Goal: Understand process/instructions

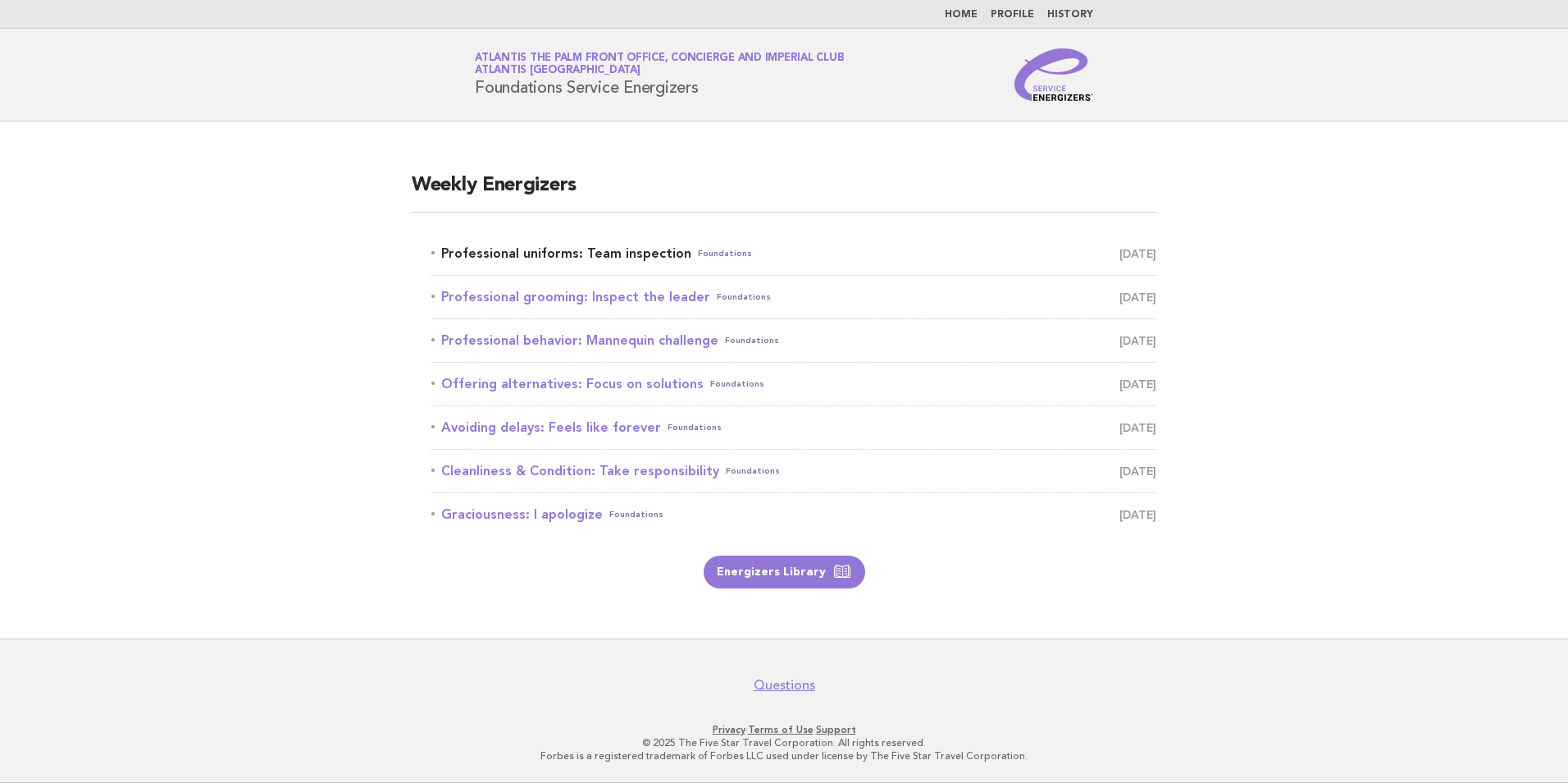
click at [592, 260] on link "Professional uniforms: Team inspection Foundations [DATE]" at bounding box center [794, 253] width 725 height 23
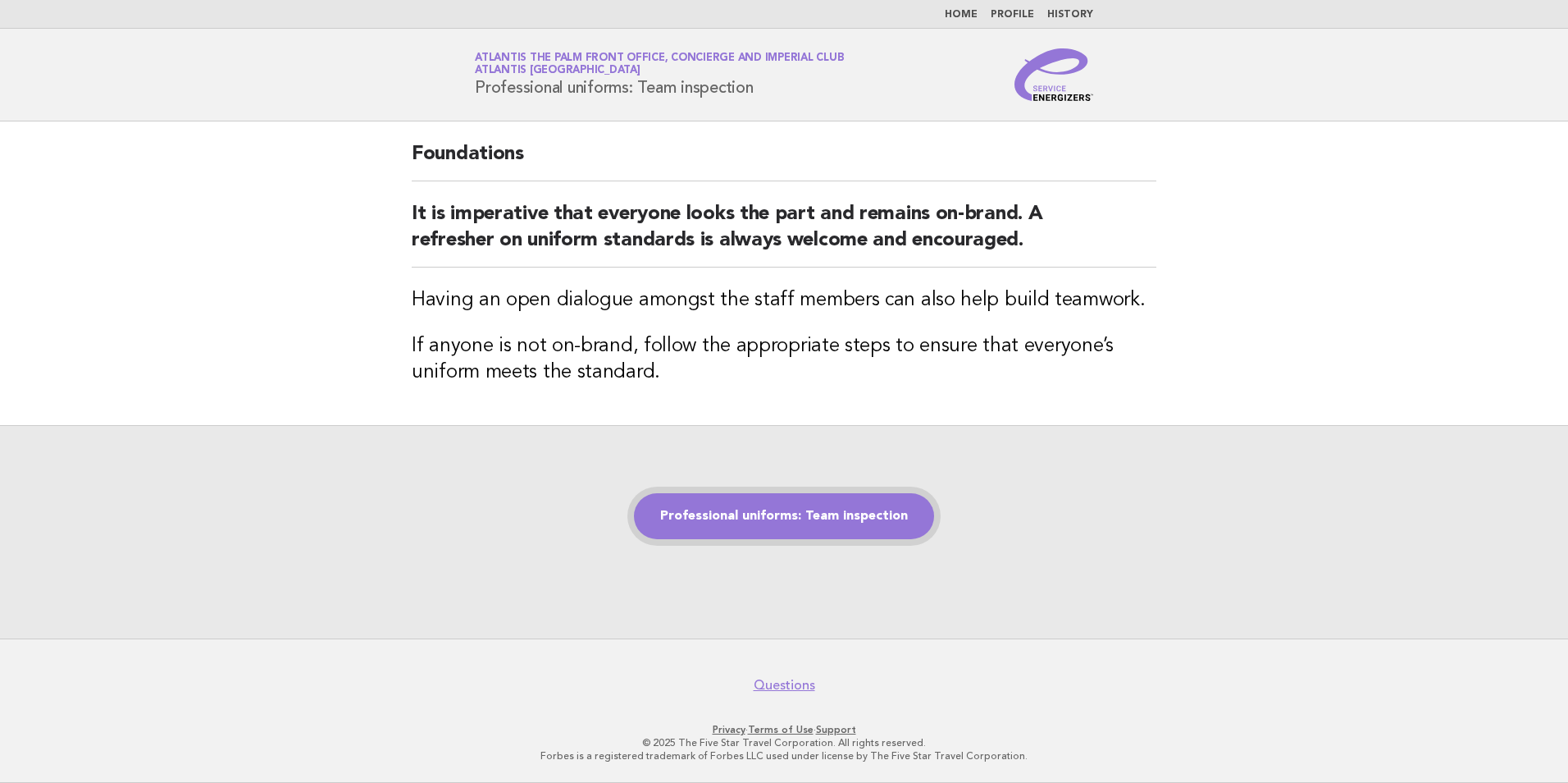
click at [727, 507] on link "Professional uniforms: Team inspection" at bounding box center [784, 515] width 300 height 46
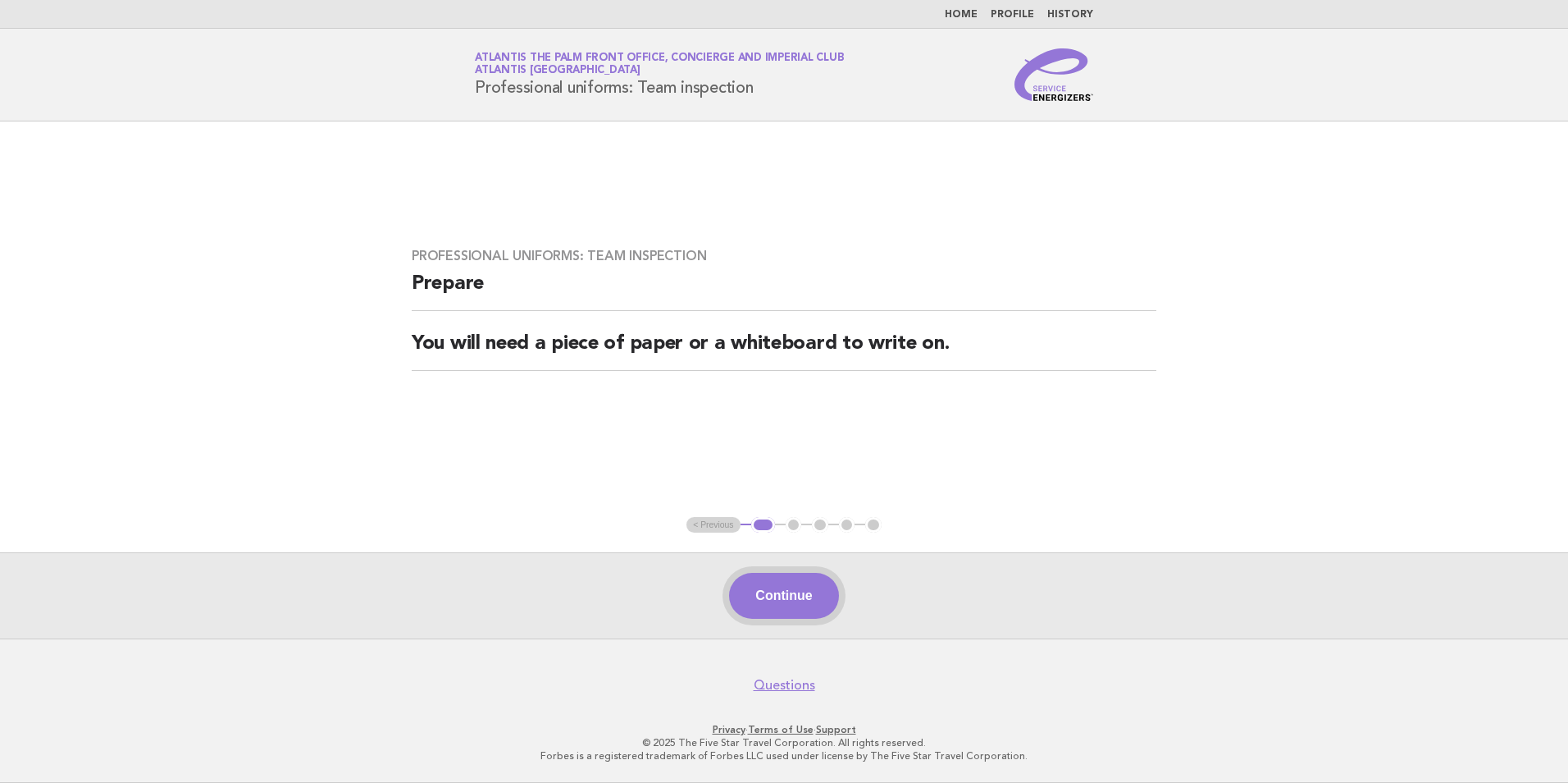
click at [803, 593] on button "Continue" at bounding box center [784, 595] width 109 height 46
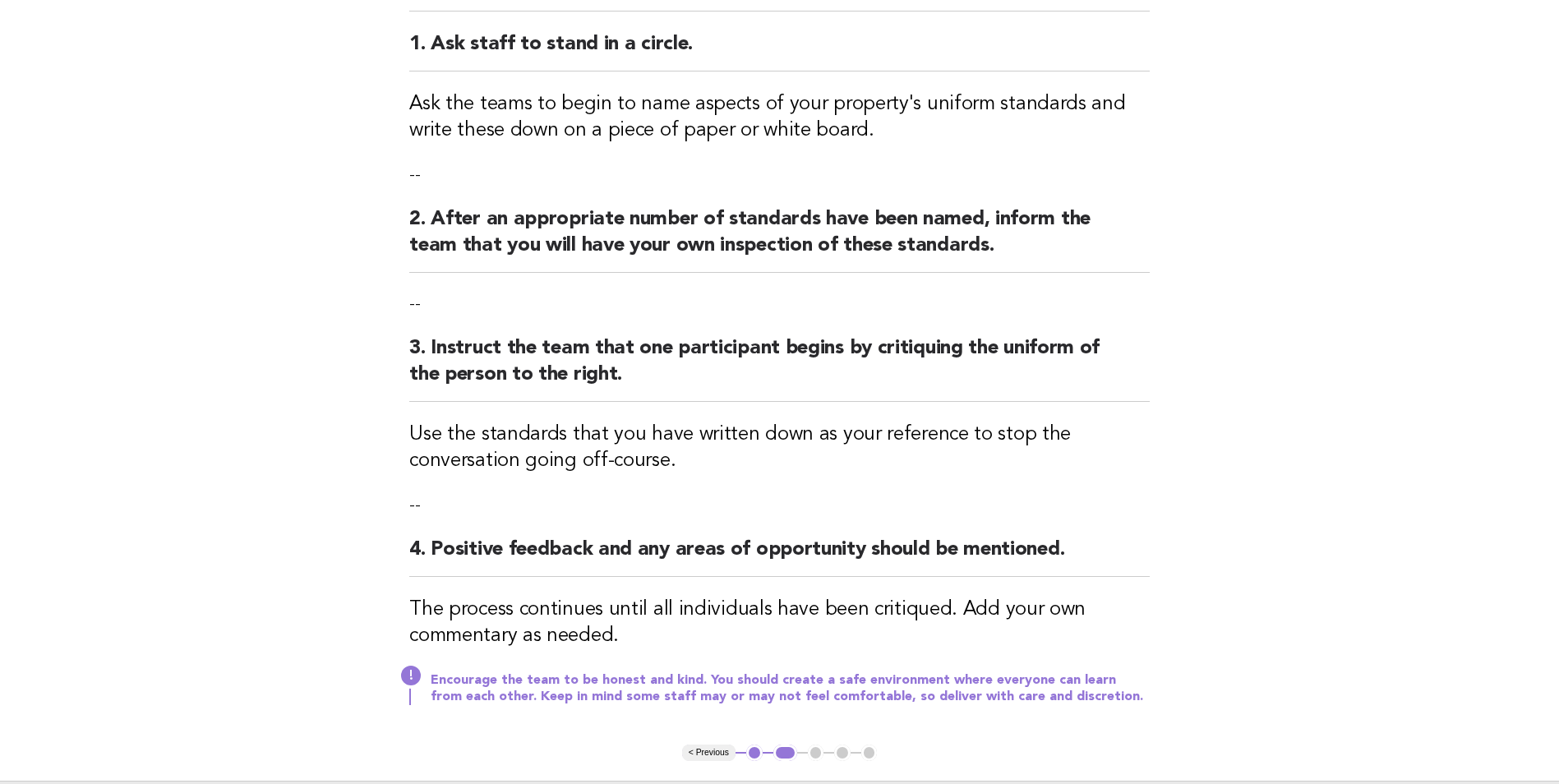
scroll to position [328, 0]
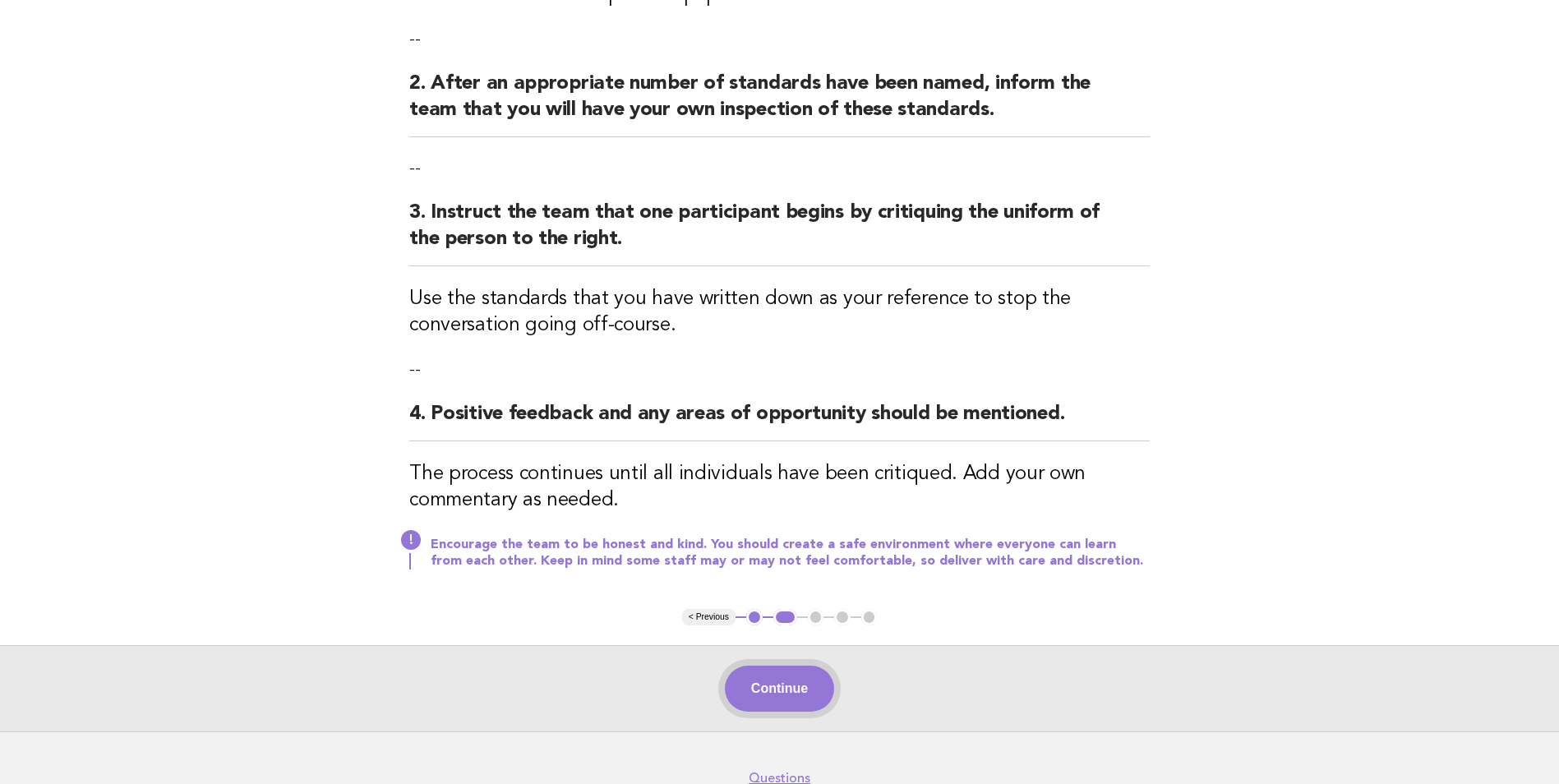
click at [782, 702] on button "Continue" at bounding box center [780, 688] width 109 height 46
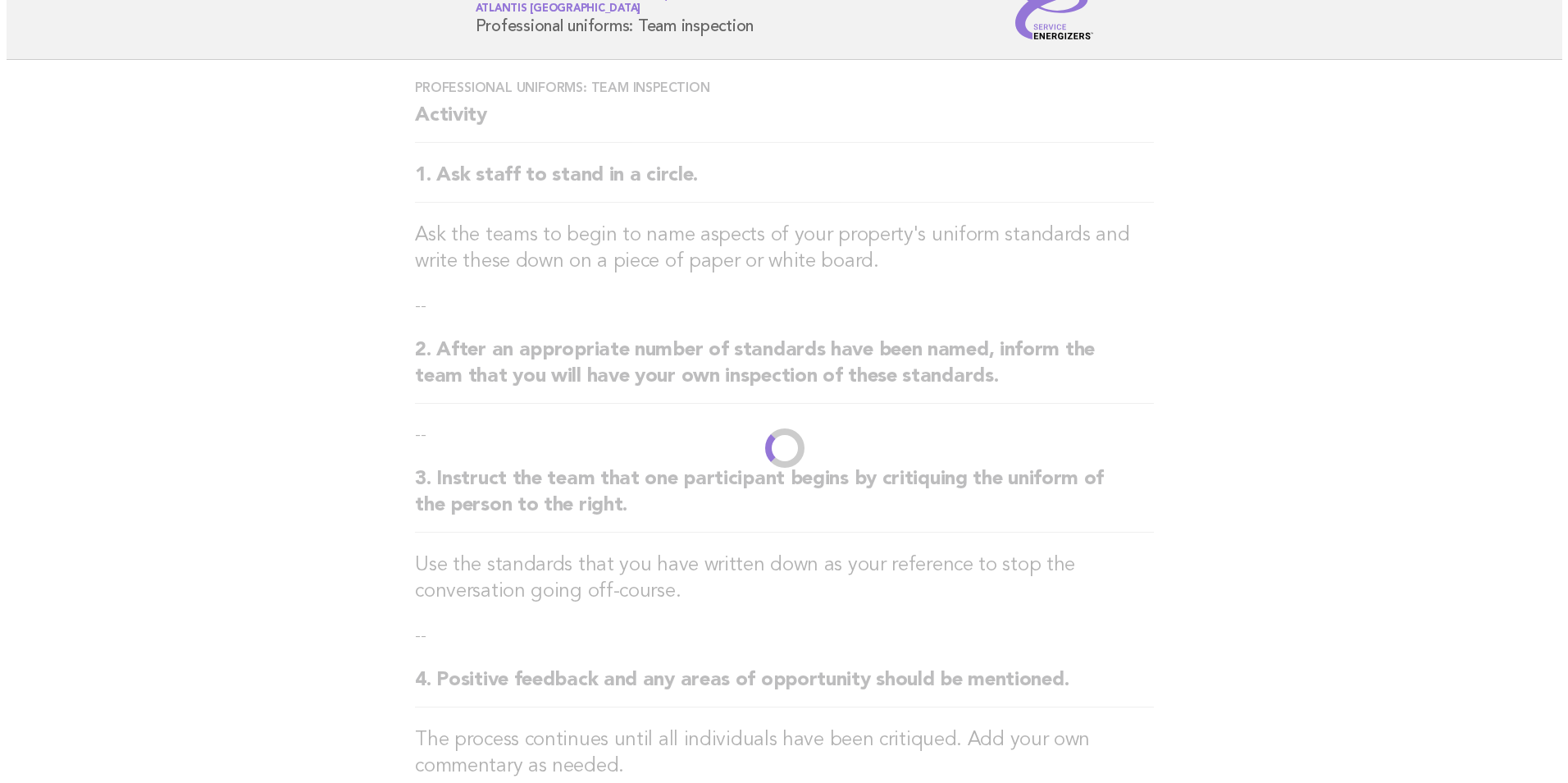
scroll to position [0, 0]
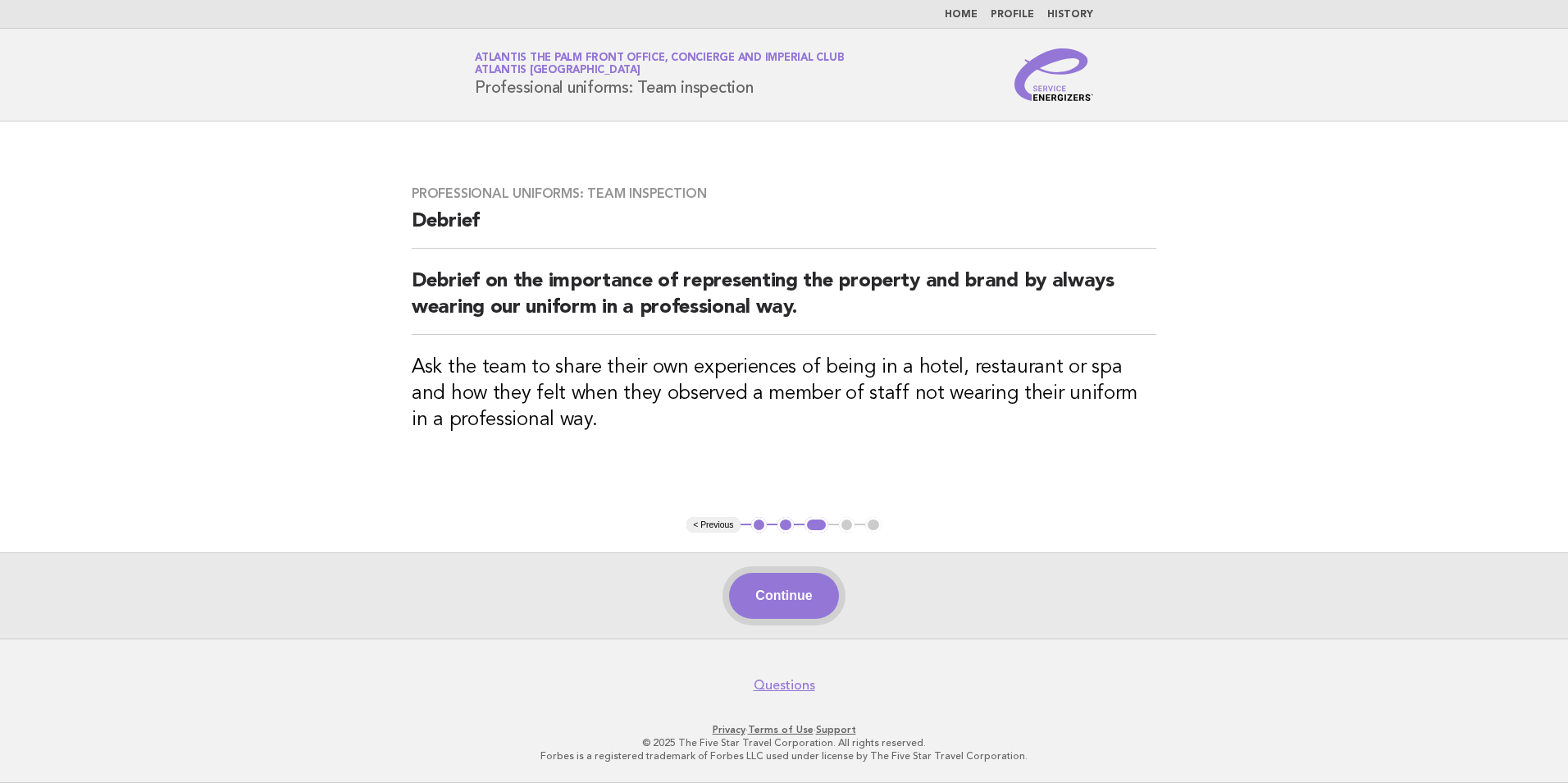
click at [786, 602] on button "Continue" at bounding box center [784, 595] width 109 height 46
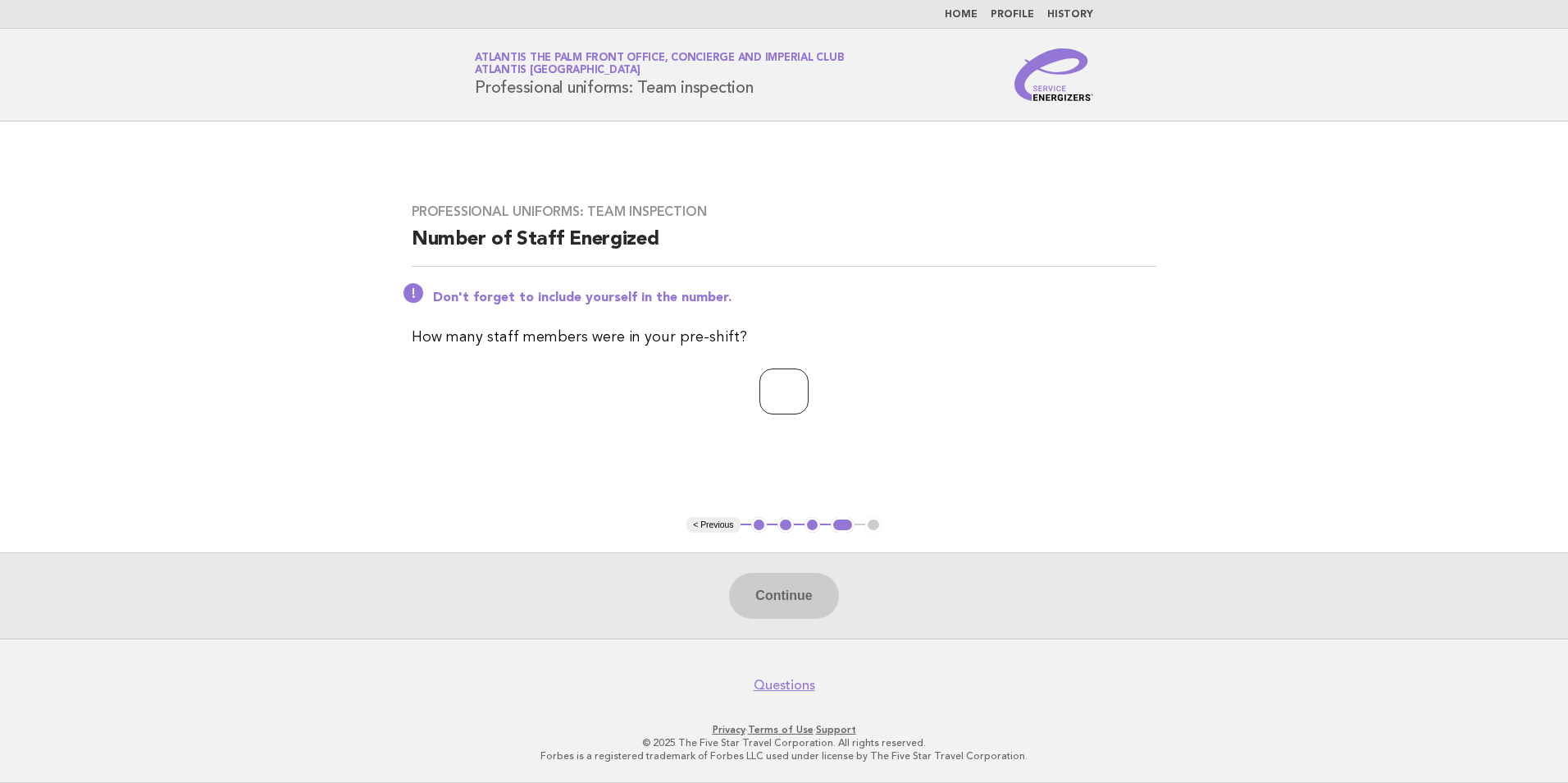
click at [759, 387] on input "number" at bounding box center [784, 391] width 49 height 46
type input "**"
click at [793, 593] on button "Continue" at bounding box center [784, 595] width 109 height 46
